Goal: Task Accomplishment & Management: Manage account settings

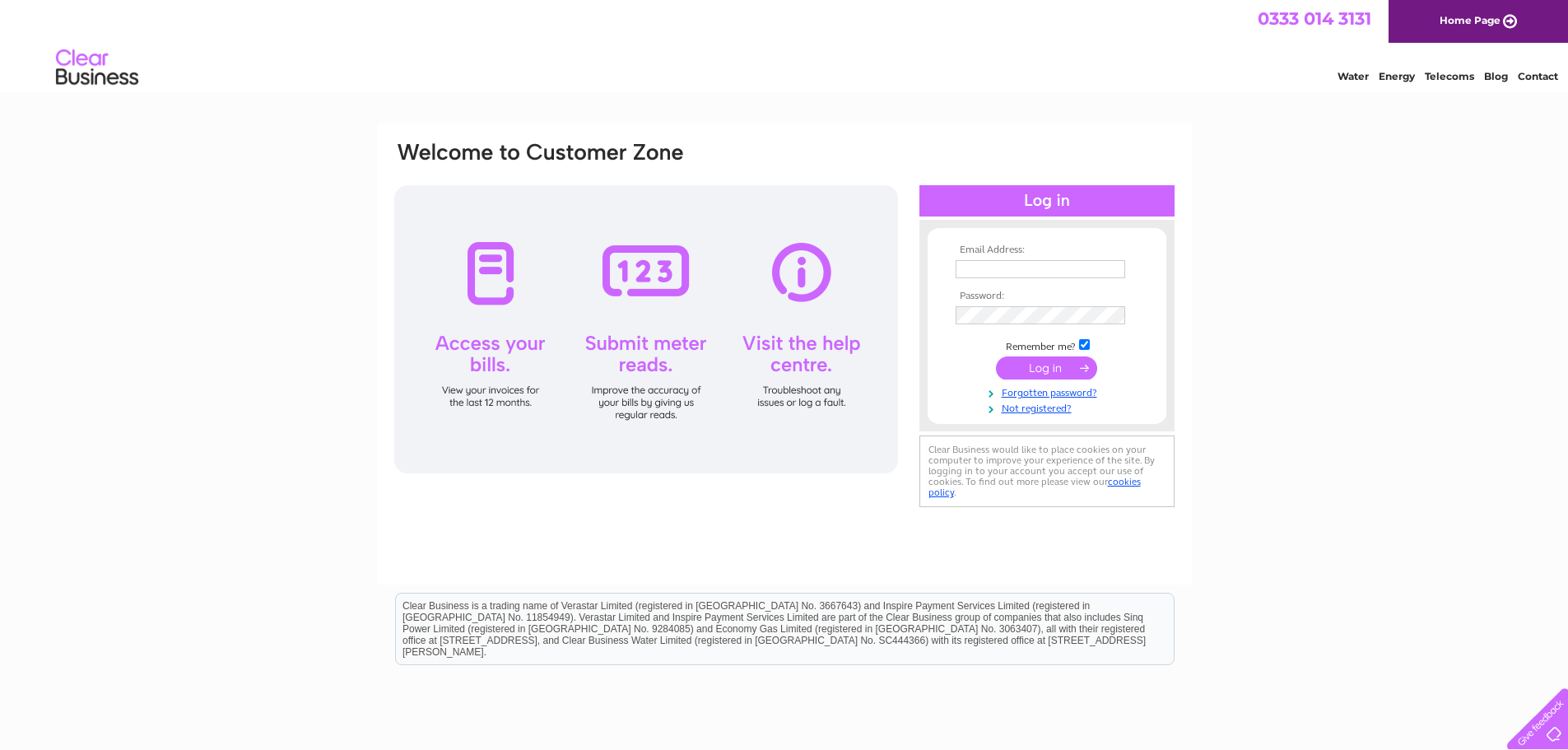
click at [1040, 267] on input "text" at bounding box center [1040, 269] width 169 height 18
type input "whitexeng@outlook.com"
click at [996, 356] on input "submit" at bounding box center [1046, 367] width 101 height 23
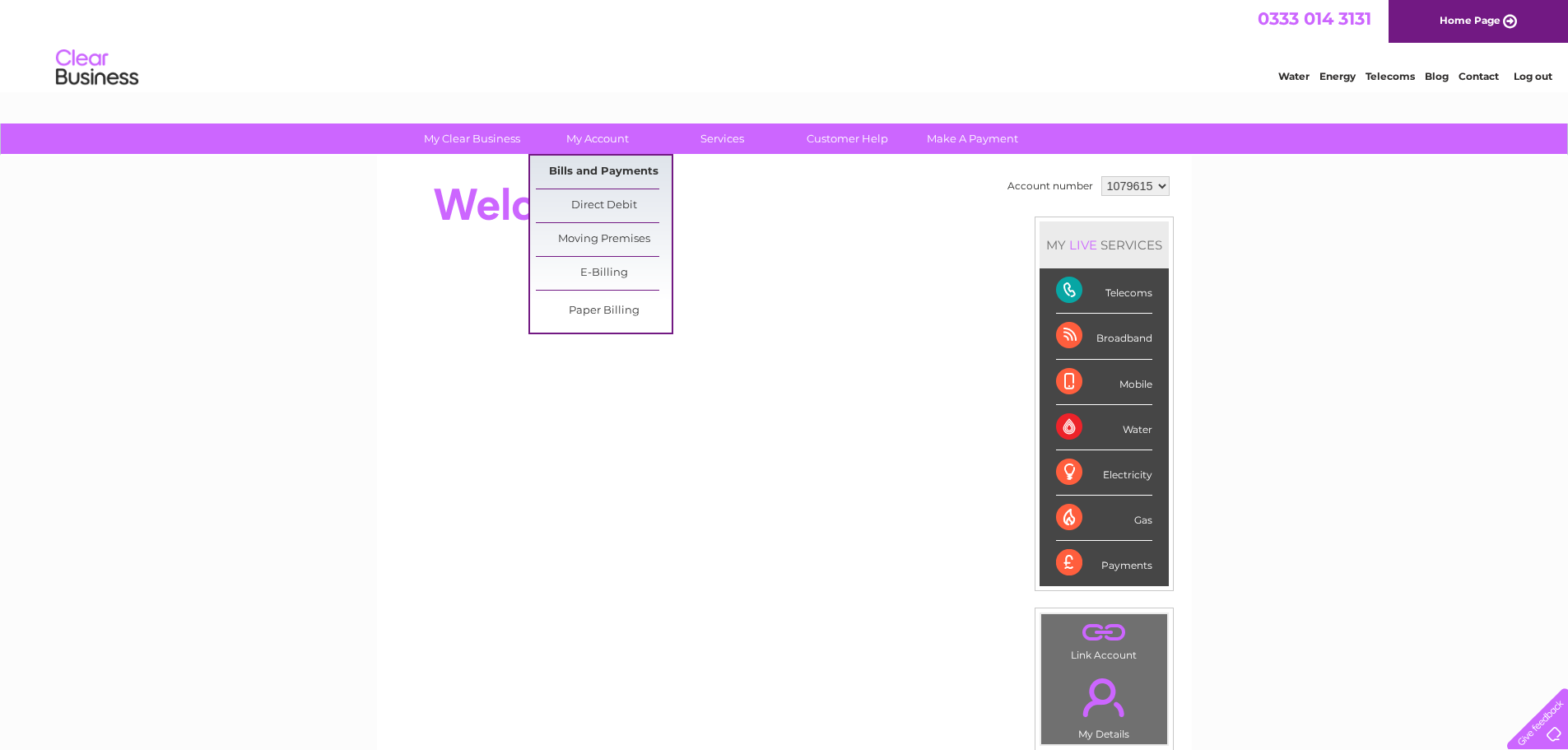
click at [635, 174] on link "Bills and Payments" at bounding box center [603, 172] width 136 height 33
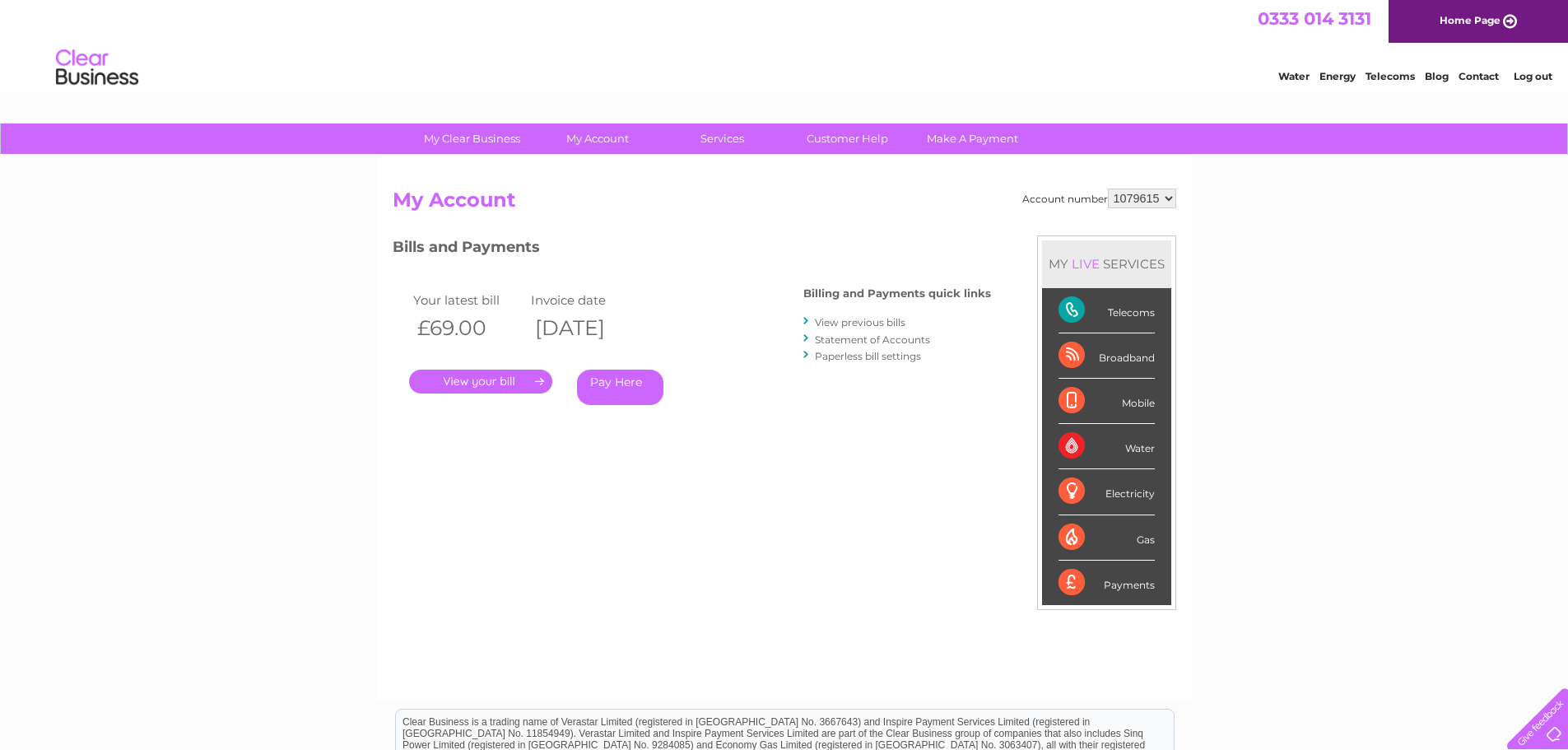
click at [861, 320] on link "View previous bills" at bounding box center [859, 323] width 90 height 13
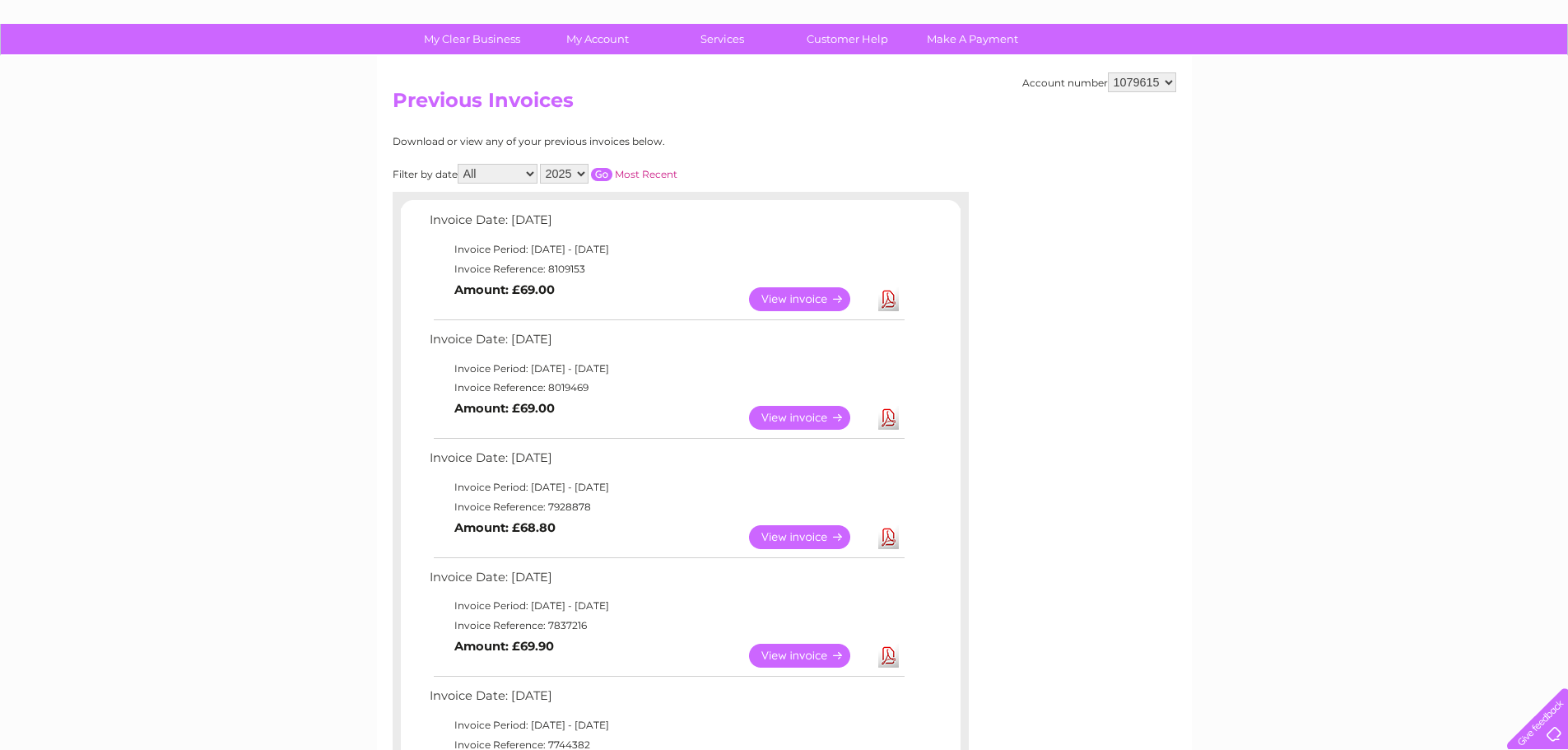
scroll to position [165, 0]
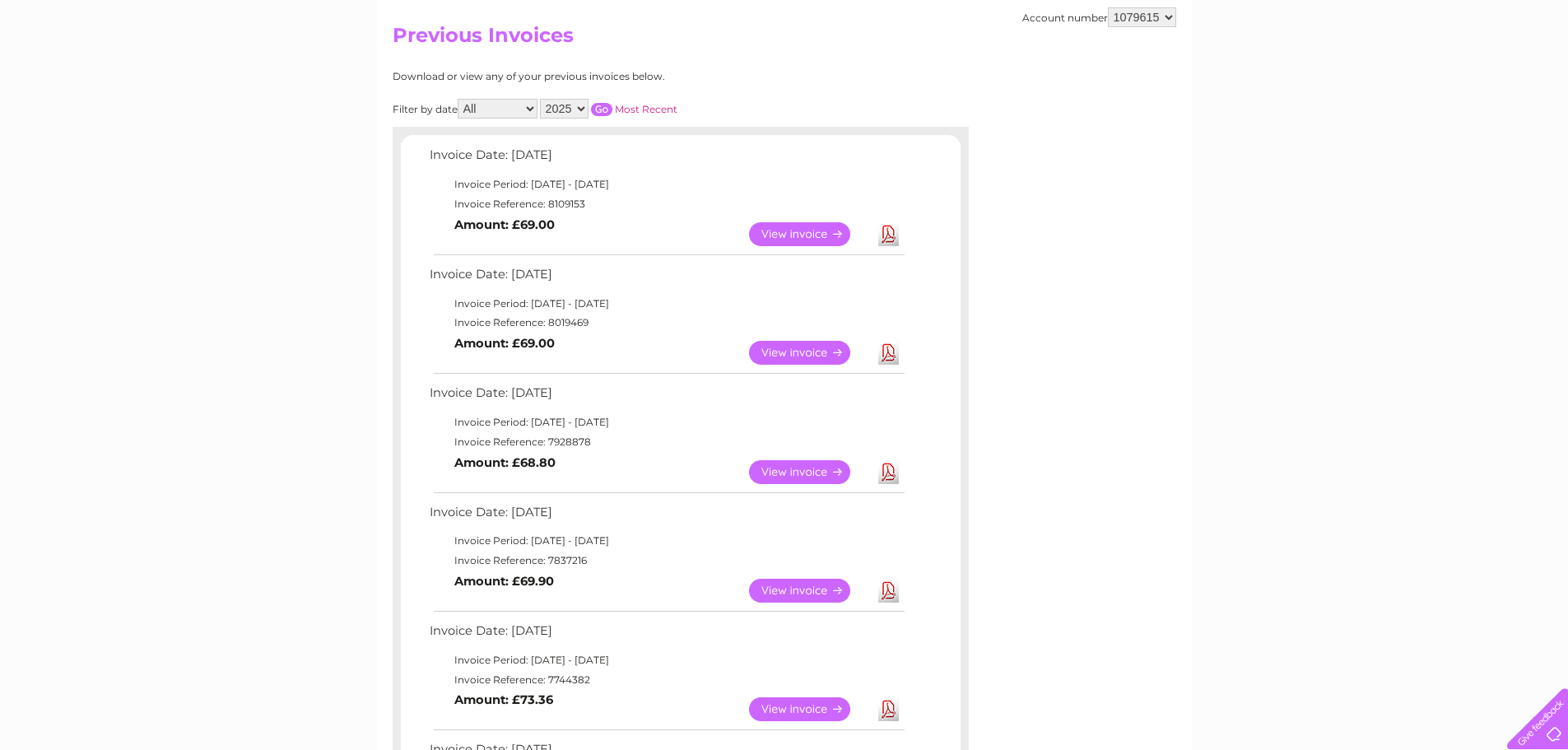
click at [792, 348] on link "View" at bounding box center [809, 353] width 121 height 24
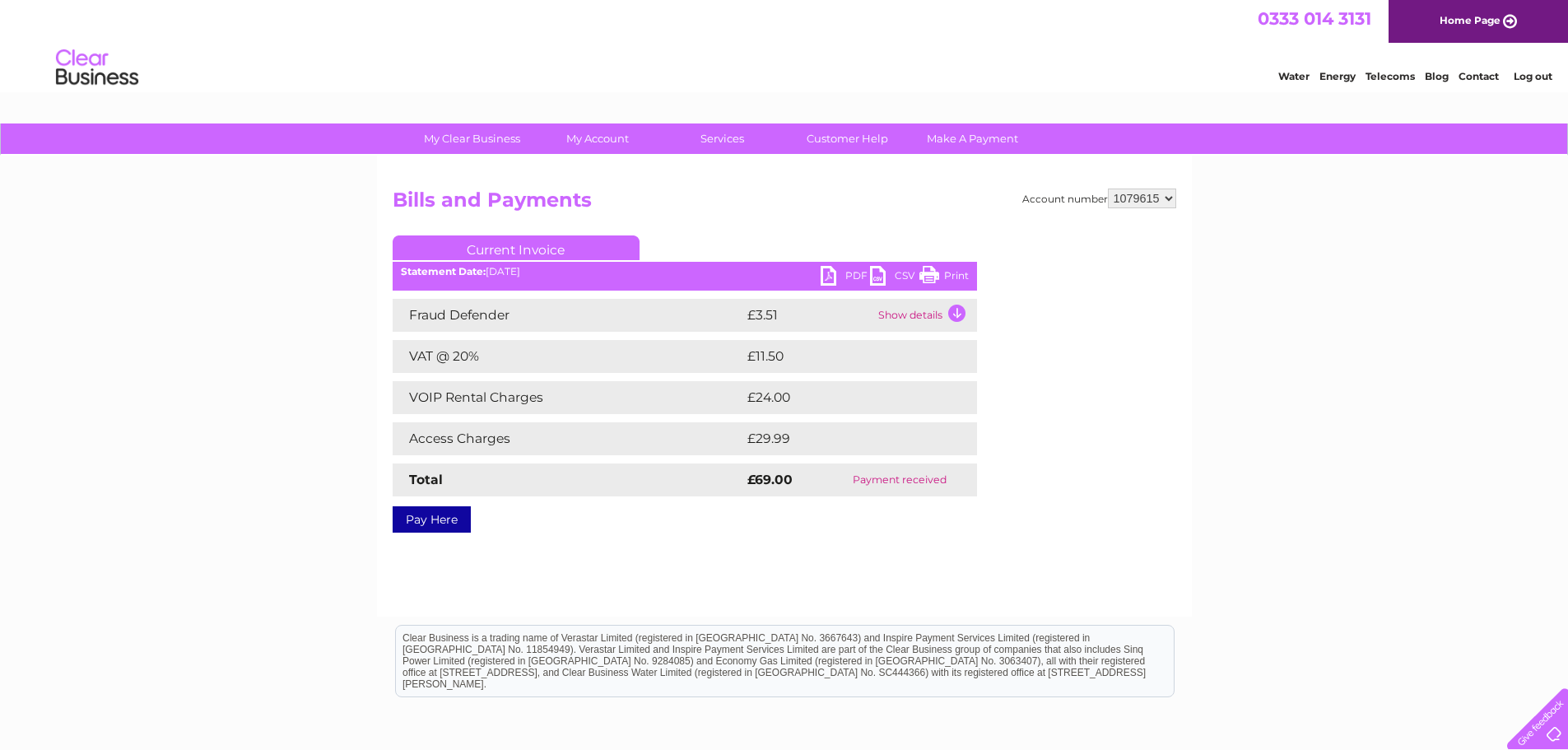
click at [928, 272] on link "Print" at bounding box center [944, 278] width 49 height 24
